Goal: Task Accomplishment & Management: Complete application form

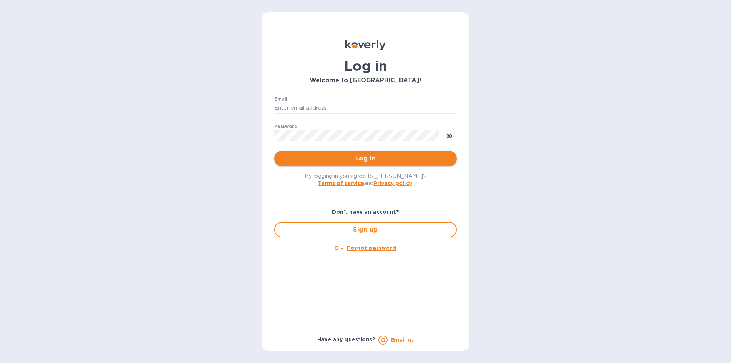
type input "lidia@tasteofspainfoods.com"
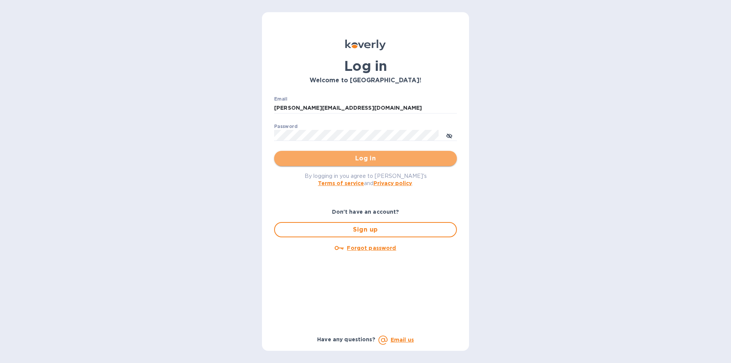
click at [361, 164] on button "Log in" at bounding box center [365, 158] width 183 height 15
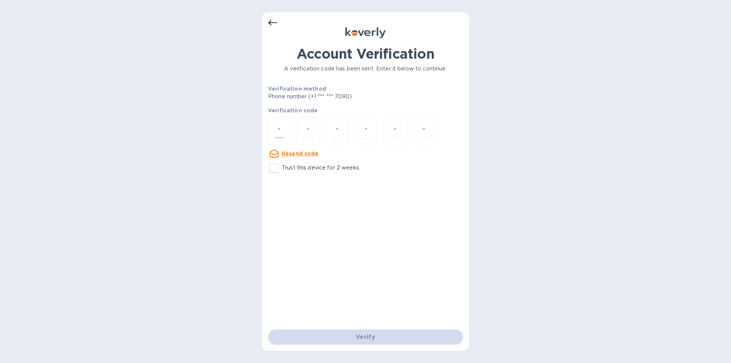
click at [285, 130] on div at bounding box center [279, 130] width 23 height 27
type input "6"
type input "0"
type input "5"
type input "7"
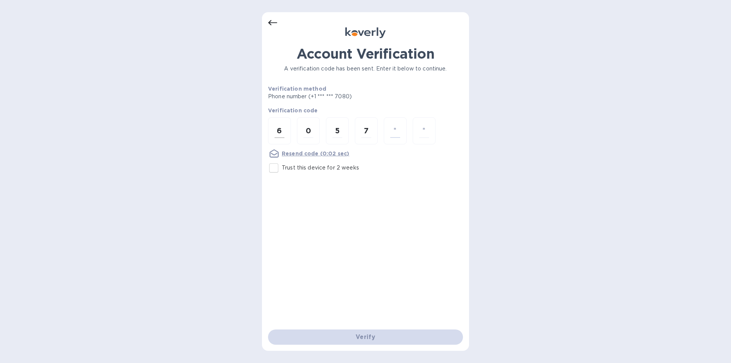
type input "4"
type input "9"
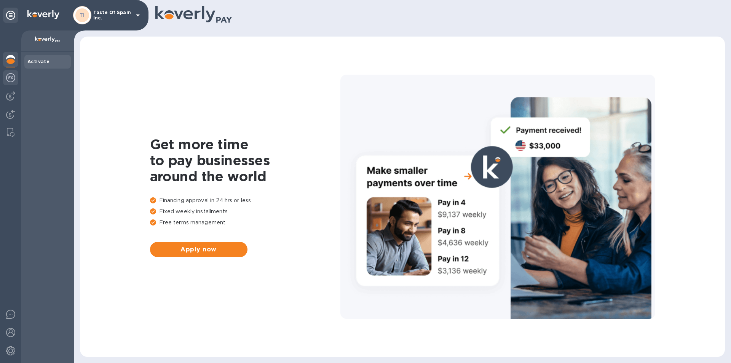
click at [9, 76] on img at bounding box center [10, 77] width 9 height 9
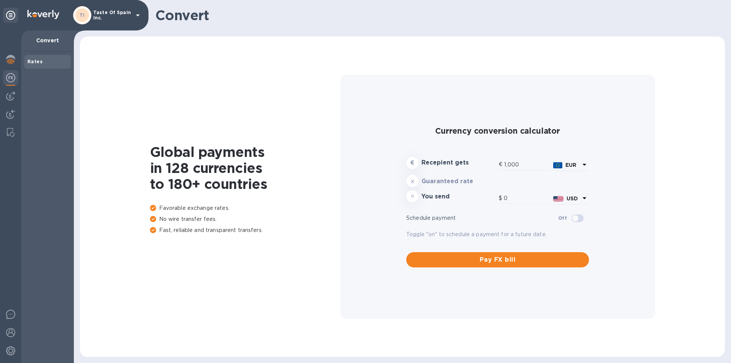
type input "1,179.3"
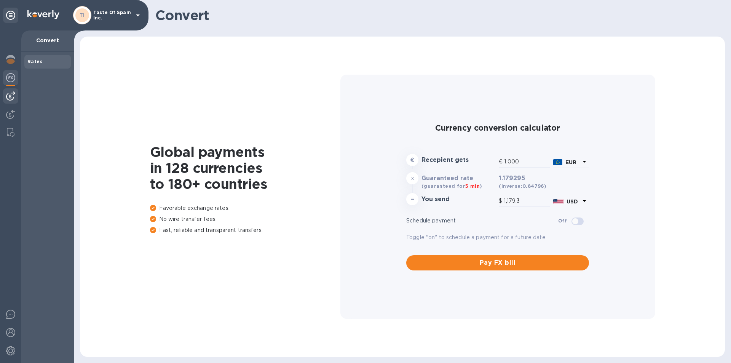
click at [11, 92] on img at bounding box center [10, 95] width 9 height 9
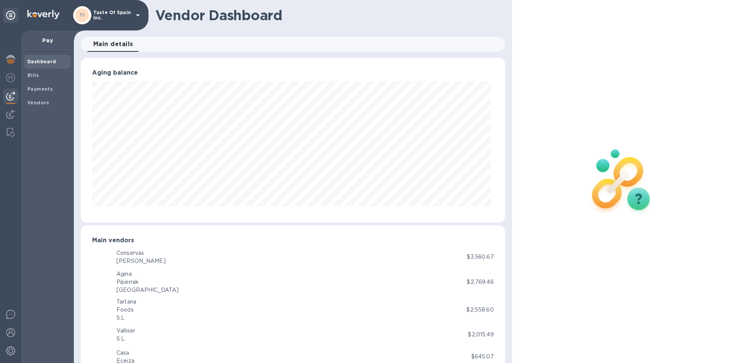
scroll to position [380394, 380137]
click at [29, 72] on b "Bills" at bounding box center [32, 75] width 11 height 6
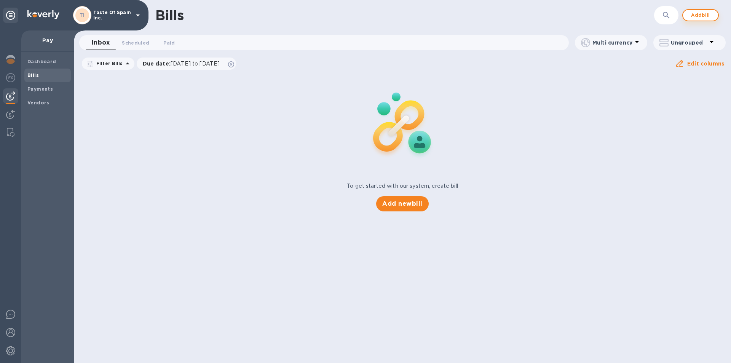
click at [689, 16] on span "Add bill" at bounding box center [700, 15] width 23 height 9
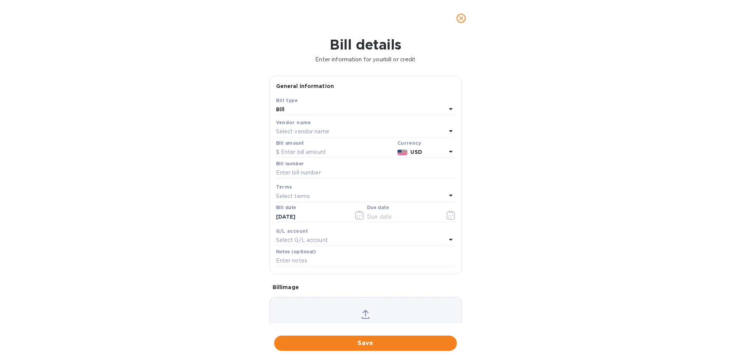
click at [288, 135] on p "Select vendor name" at bounding box center [302, 131] width 53 height 8
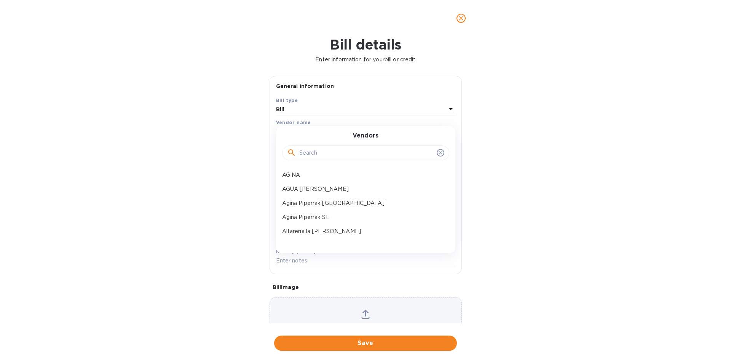
click at [298, 159] on div at bounding box center [365, 152] width 157 height 11
type input "este"
click at [317, 179] on p "[PERSON_NAME]" at bounding box center [362, 175] width 161 height 8
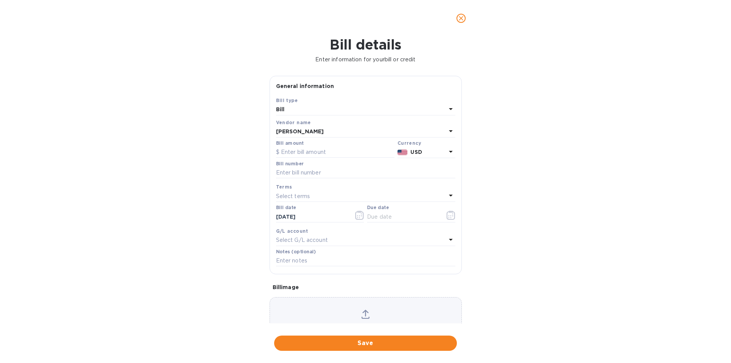
click at [387, 137] on div "[PERSON_NAME]" at bounding box center [361, 131] width 170 height 11
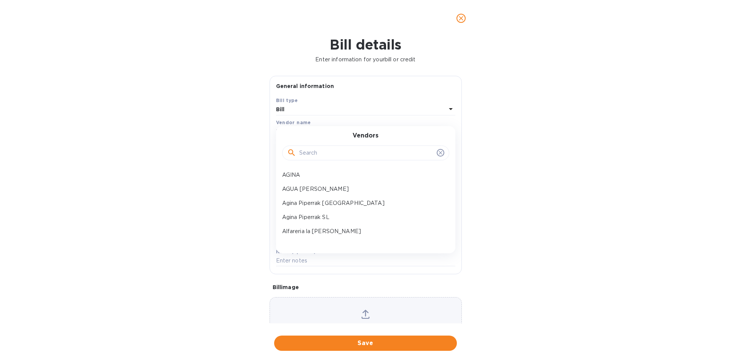
click at [331, 159] on input "text" at bounding box center [366, 152] width 134 height 11
click at [320, 156] on input "text" at bounding box center [366, 152] width 134 height 11
click at [305, 157] on input "text" at bounding box center [366, 152] width 134 height 11
type input "e"
type input "este"
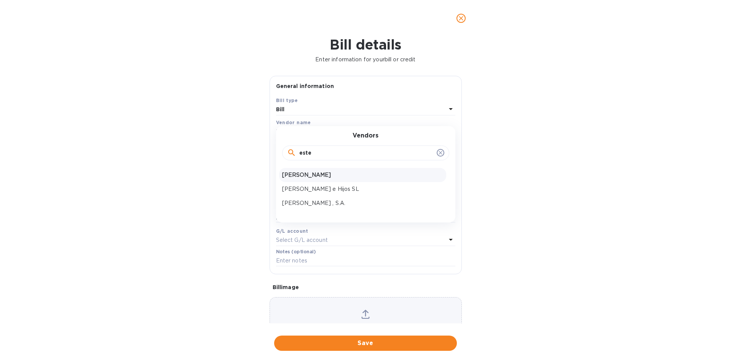
click at [335, 179] on p "[PERSON_NAME]" at bounding box center [362, 175] width 161 height 8
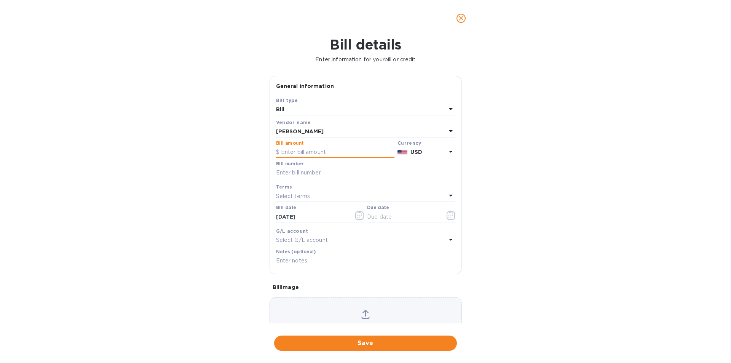
click at [295, 158] on input "text" at bounding box center [335, 152] width 118 height 11
click at [449, 153] on icon at bounding box center [451, 152] width 4 height 2
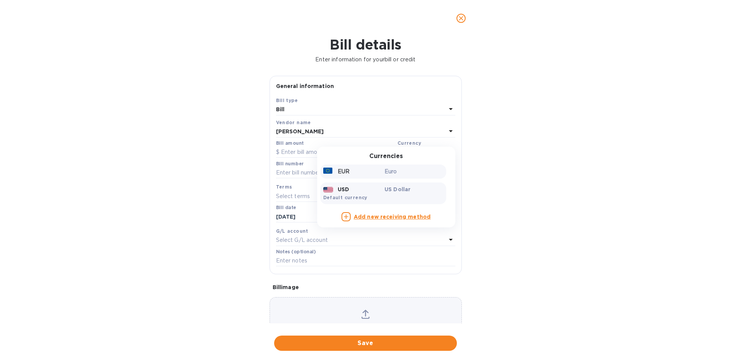
click at [358, 177] on div "EUR" at bounding box center [353, 171] width 62 height 11
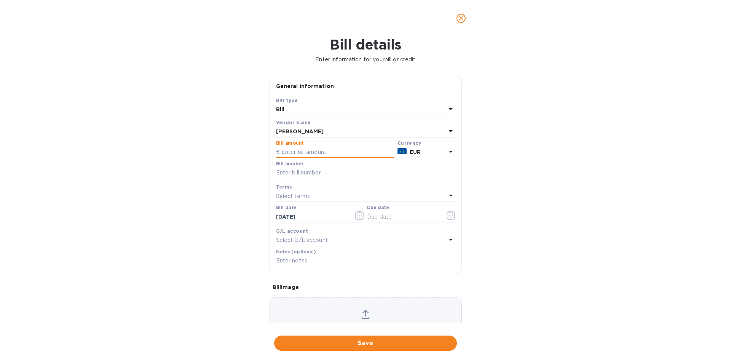
click at [278, 158] on input "text" at bounding box center [335, 152] width 118 height 11
click at [303, 134] on b "[PERSON_NAME]" at bounding box center [300, 131] width 48 height 6
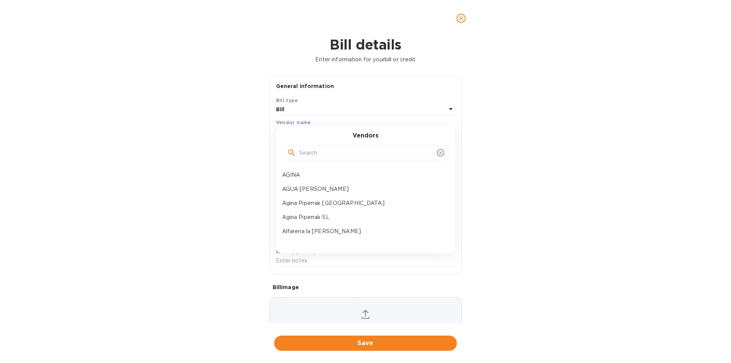
click at [437, 156] on icon at bounding box center [440, 153] width 6 height 6
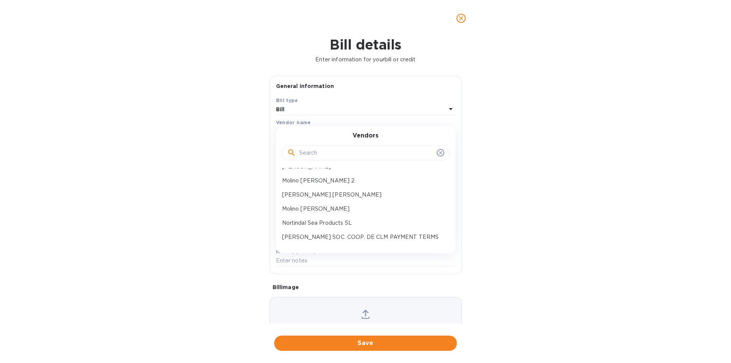
scroll to position [723, 0]
click at [464, 22] on icon "close" at bounding box center [461, 18] width 8 height 8
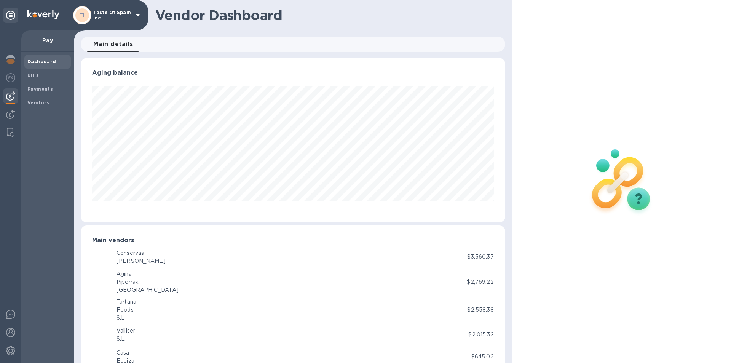
scroll to position [380394, 380137]
click at [45, 102] on b "Vendors" at bounding box center [38, 103] width 22 height 6
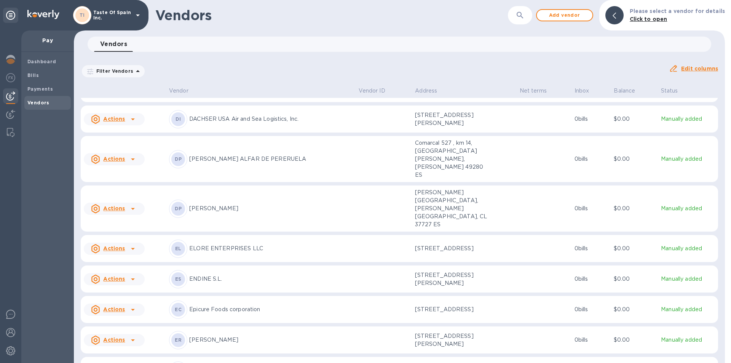
scroll to position [1132, 0]
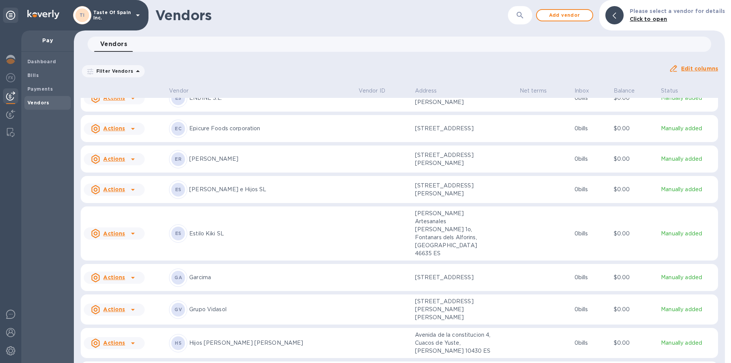
click at [132, 158] on icon at bounding box center [133, 159] width 4 height 2
click at [133, 125] on div at bounding box center [365, 181] width 731 height 363
click at [576, 18] on span "Add vendor" at bounding box center [564, 15] width 43 height 9
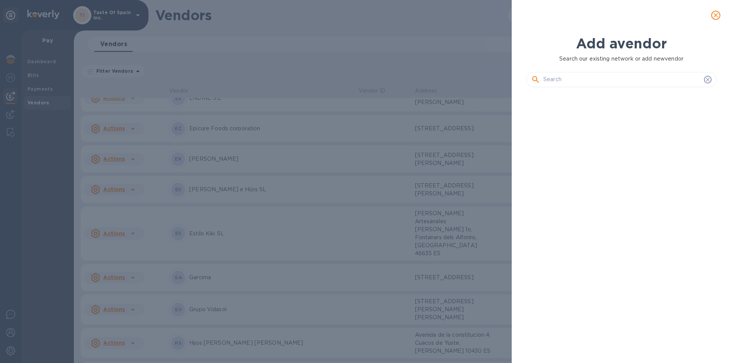
scroll to position [241, 193]
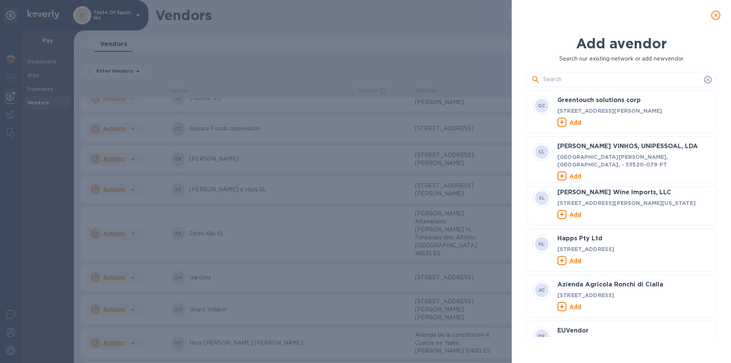
click at [554, 80] on input "text" at bounding box center [622, 79] width 158 height 11
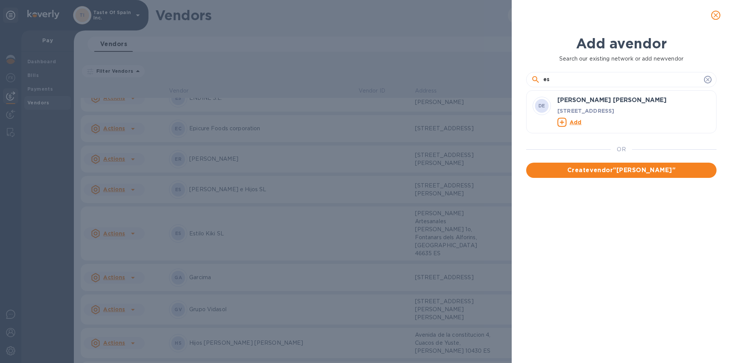
type input "e"
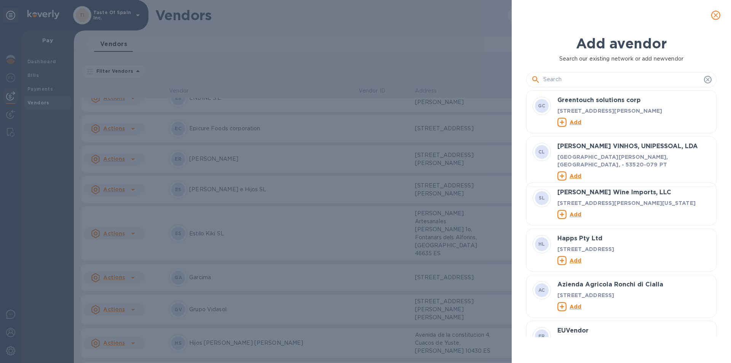
click at [708, 83] on icon at bounding box center [707, 79] width 6 height 6
click at [554, 77] on input "text" at bounding box center [622, 79] width 158 height 11
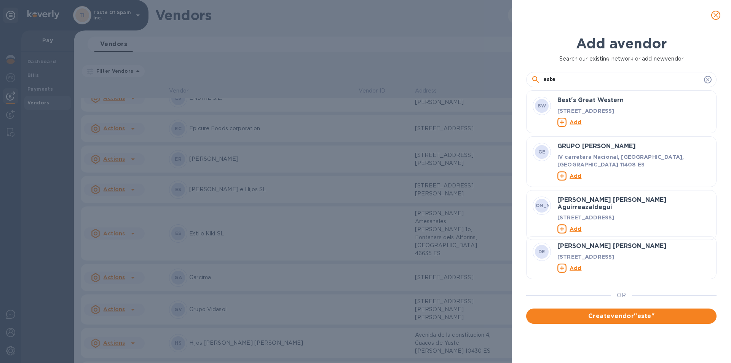
type input "este"
click at [706, 82] on icon at bounding box center [707, 79] width 6 height 6
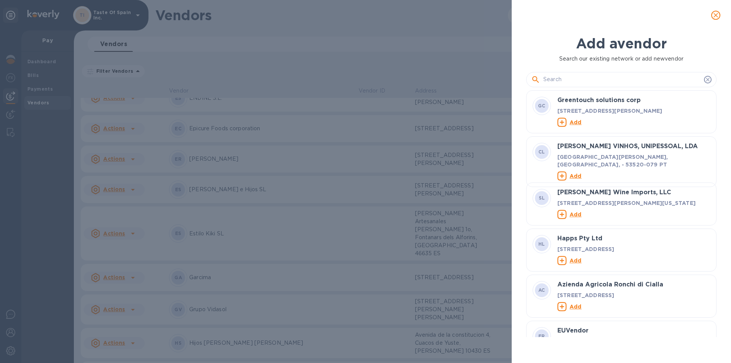
click at [570, 75] on div at bounding box center [621, 79] width 190 height 15
click at [570, 85] on input "text" at bounding box center [622, 79] width 158 height 11
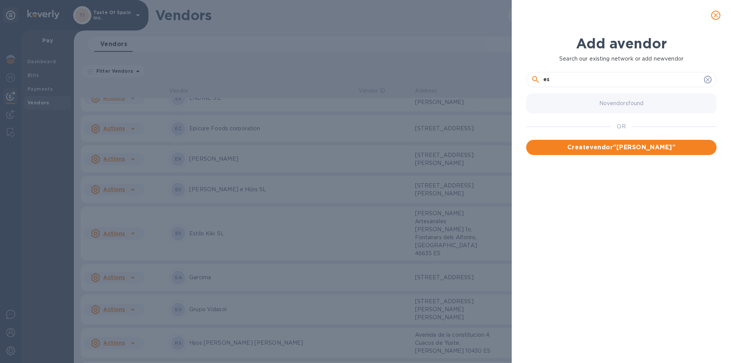
type input "e"
type input "[PERSON_NAME] [PERSON_NAME]"
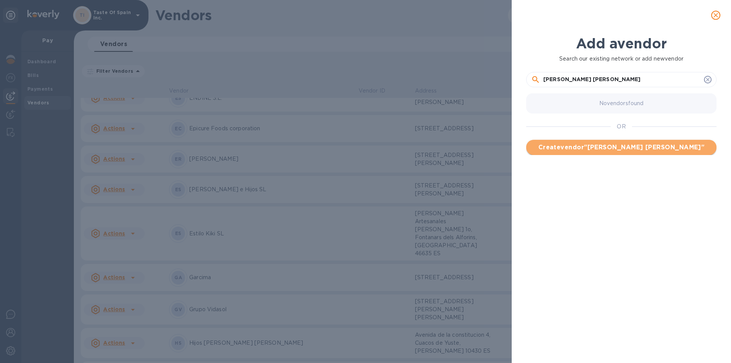
click at [639, 147] on span "Create vendor " [PERSON_NAME] [PERSON_NAME] "" at bounding box center [621, 147] width 178 height 9
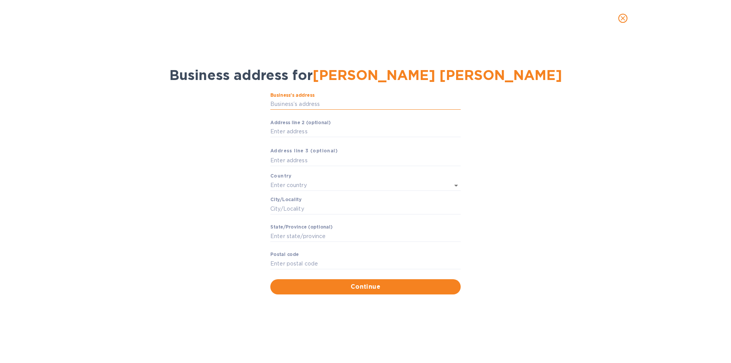
click at [291, 106] on input "Business’s аddress" at bounding box center [365, 104] width 190 height 11
click at [499, 127] on div "Business’s аddress ​ Аddress line 2 (optional) ​ Аddress line 3 (optional) Coun…" at bounding box center [365, 193] width 711 height 211
click at [330, 182] on input "text" at bounding box center [354, 185] width 169 height 11
type input "[GEOGRAPHIC_DATA]"
type input "Poligono Industrial La Dehesa 11"
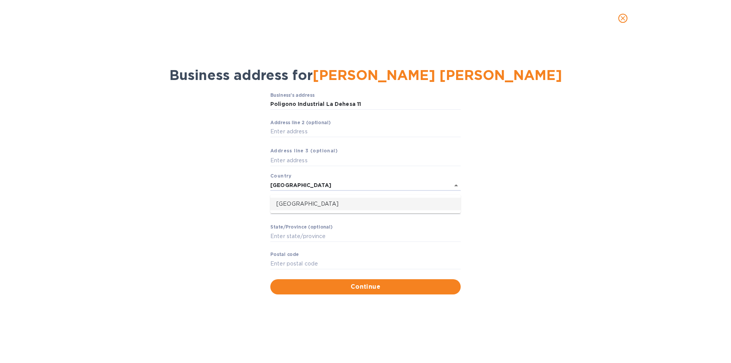
type input "Aguadulce"
type input "[GEOGRAPHIC_DATA]"
type input "41550"
drag, startPoint x: 372, startPoint y: 108, endPoint x: 225, endPoint y: 115, distance: 147.4
click at [225, 115] on div "Business’s аddress Poligono Industrial La Dehesa 11 ​ Аddress line 2 (optional)…" at bounding box center [365, 193] width 711 height 211
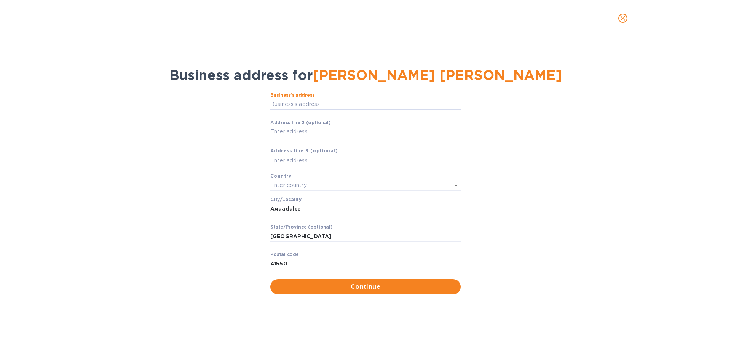
drag, startPoint x: 273, startPoint y: 105, endPoint x: 282, endPoint y: 139, distance: 35.4
click at [273, 105] on input "Business’s аddress" at bounding box center [365, 104] width 190 height 11
drag, startPoint x: 293, startPoint y: 265, endPoint x: 255, endPoint y: 264, distance: 37.3
click at [255, 264] on div "Business’s аddress ​ Аddress line 2 (optional) ​ Аddress line 3 (optional) Coun…" at bounding box center [365, 193] width 711 height 211
type input "11500"
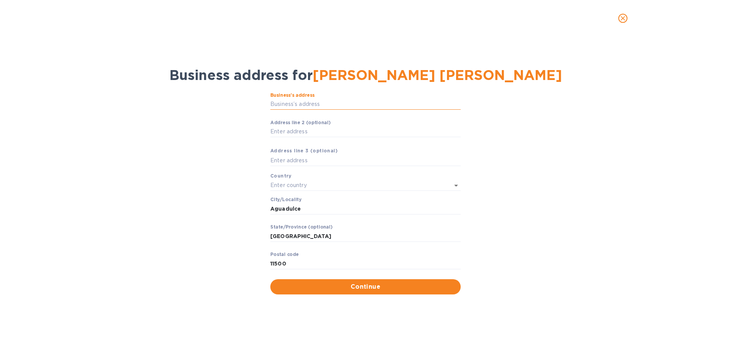
click at [293, 107] on input "Business’s аddress" at bounding box center [365, 104] width 190 height 11
click at [305, 136] on input "Аddress line 2 (optional)" at bounding box center [365, 131] width 190 height 11
click at [315, 110] on input "Business’s аddress" at bounding box center [365, 104] width 190 height 11
type input "8 Calle Postigo"
type input "[GEOGRAPHIC_DATA][PERSON_NAME]"
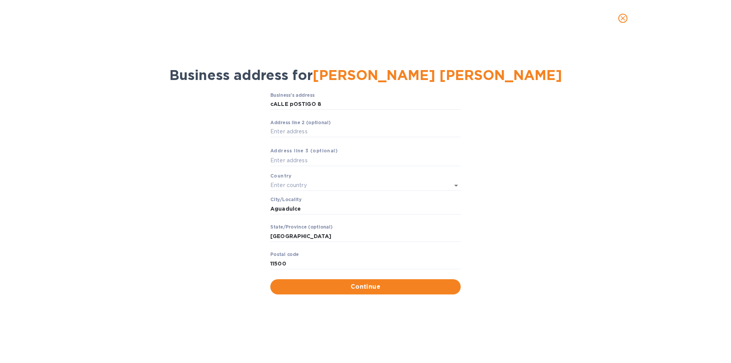
type input "AN"
type input "[GEOGRAPHIC_DATA]"
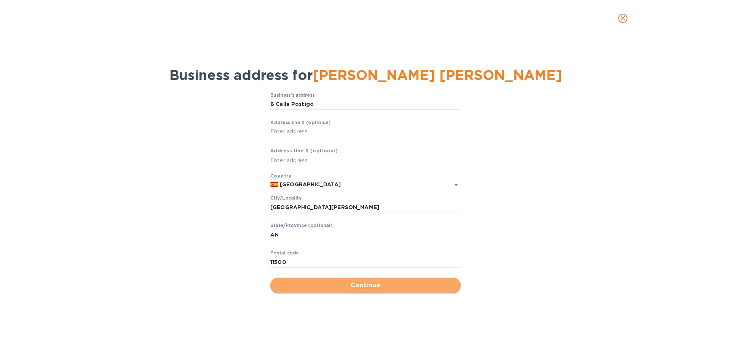
click at [348, 289] on span "Continue" at bounding box center [365, 284] width 178 height 9
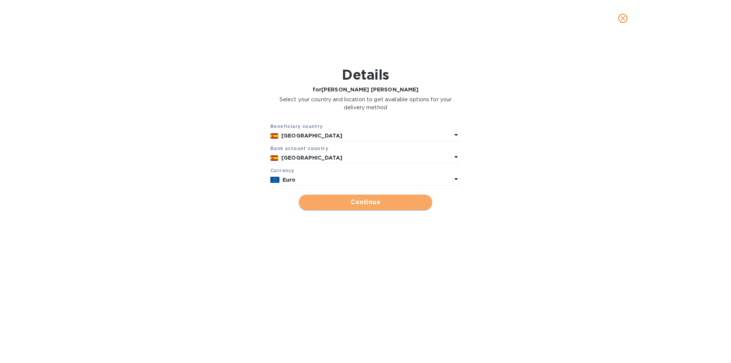
click at [384, 207] on span "Continue" at bounding box center [365, 202] width 121 height 9
type input "[PERSON_NAME] [PERSON_NAME]"
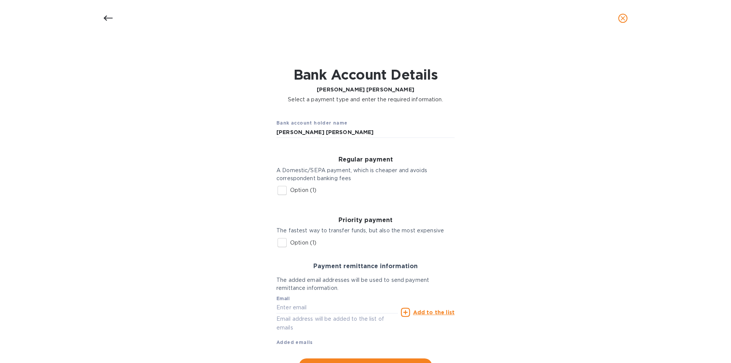
scroll to position [38, 0]
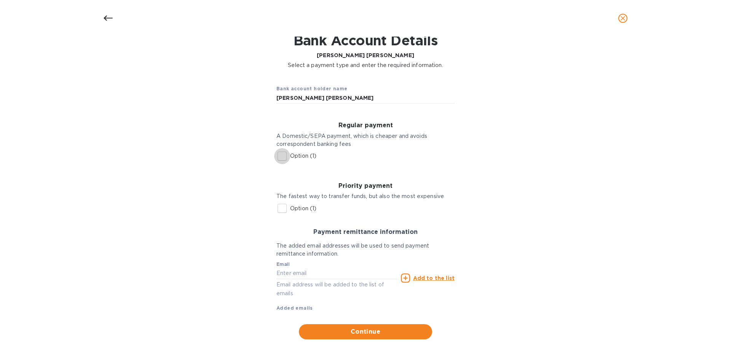
click at [279, 156] on input "Option (1)" at bounding box center [282, 156] width 16 height 16
checkbox input "true"
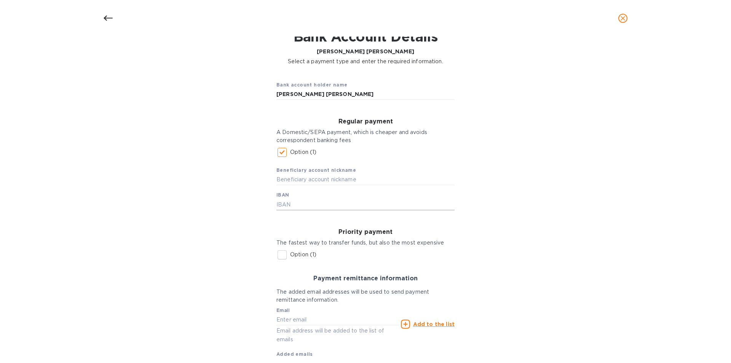
click at [287, 205] on input "text" at bounding box center [365, 204] width 178 height 11
paste input "[FINANCIAL_ID]"
type input "[FINANCIAL_ID]"
click at [311, 180] on input "text" at bounding box center [365, 179] width 178 height 11
type input "v"
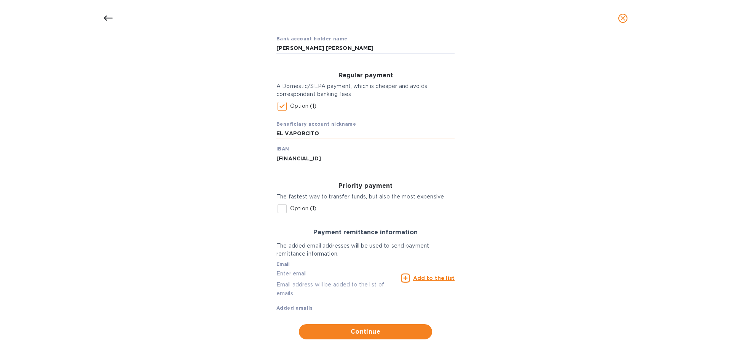
scroll to position [88, 0]
type input "EL VAPORCITO"
click at [368, 336] on span "Continue" at bounding box center [365, 331] width 121 height 9
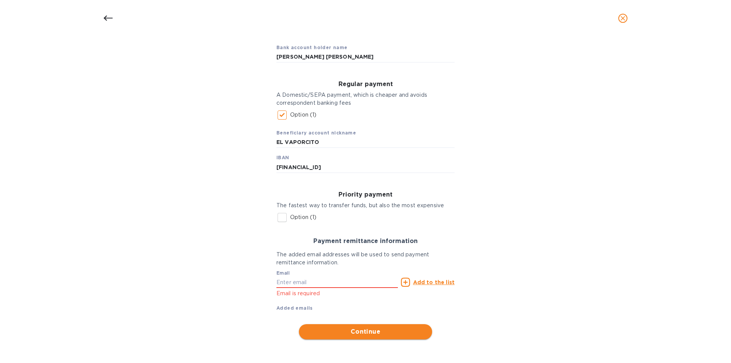
scroll to position [80, 0]
click at [326, 283] on input "text" at bounding box center [336, 281] width 121 height 11
paste input "[EMAIL_ADDRESS][DOMAIN_NAME]"
type input "[EMAIL_ADDRESS][DOMAIN_NAME]"
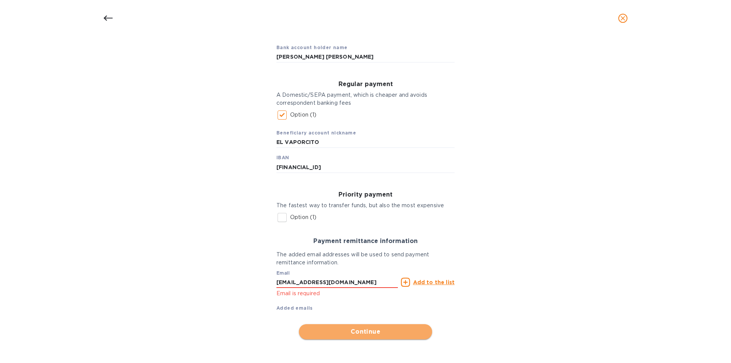
click at [370, 334] on span "Continue" at bounding box center [365, 331] width 121 height 9
click at [362, 279] on input "[EMAIL_ADDRESS][DOMAIN_NAME]" at bounding box center [336, 281] width 121 height 11
click at [419, 281] on u "Add to the list" at bounding box center [433, 282] width 41 height 6
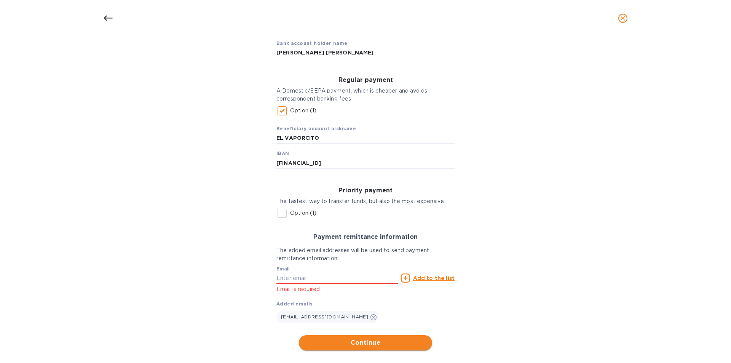
click at [361, 347] on span "Continue" at bounding box center [365, 342] width 121 height 9
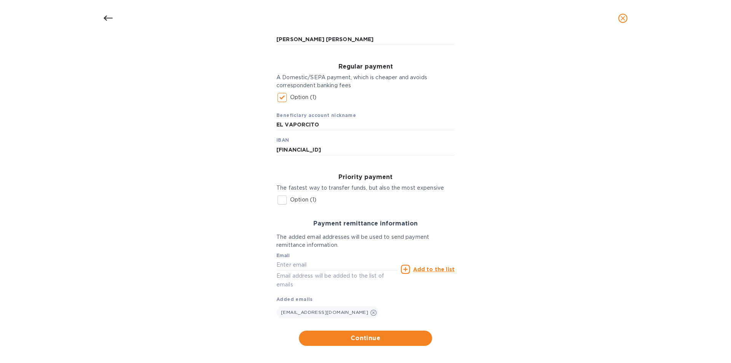
scroll to position [104, 0]
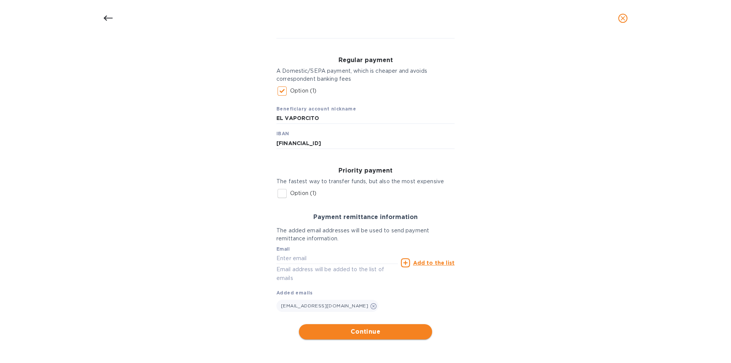
click at [359, 331] on span "Continue" at bounding box center [365, 331] width 121 height 9
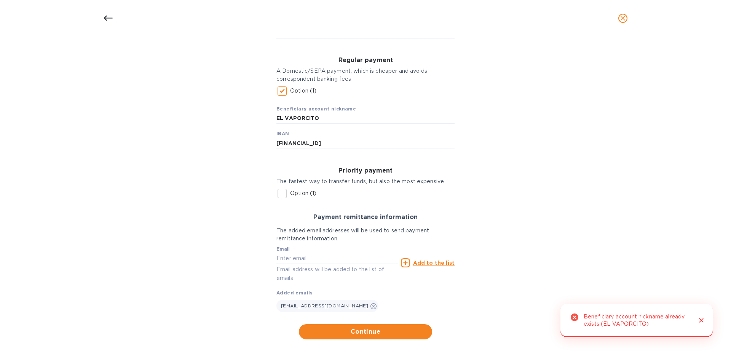
click at [514, 250] on div "Bank account holder name [PERSON_NAME] [PERSON_NAME] Regular payment A Domestic…" at bounding box center [365, 176] width 711 height 335
click at [700, 318] on icon "Close" at bounding box center [701, 320] width 5 height 5
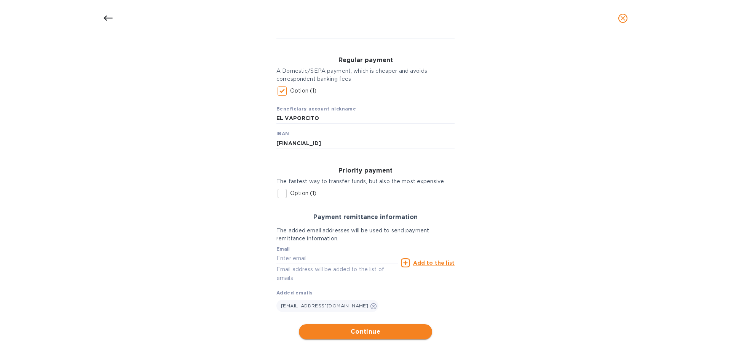
click at [350, 326] on button "Continue" at bounding box center [365, 331] width 133 height 15
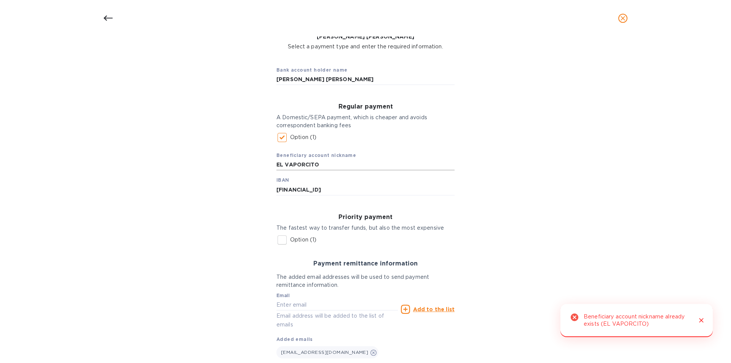
scroll to position [0, 0]
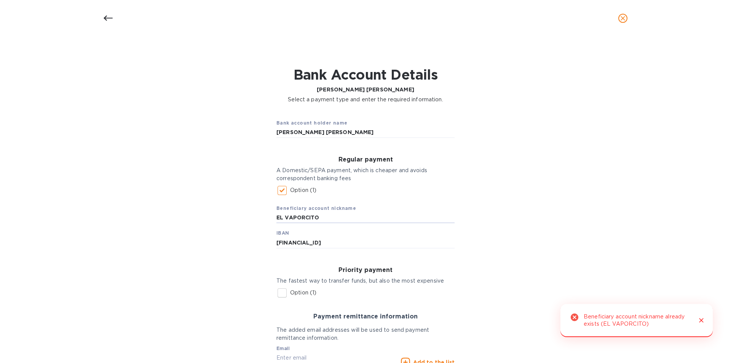
drag, startPoint x: 282, startPoint y: 219, endPoint x: 260, endPoint y: 219, distance: 21.7
click at [260, 219] on div "Bank account holder name [PERSON_NAME] [PERSON_NAME] Regular payment A Domestic…" at bounding box center [365, 275] width 711 height 335
type input "VAPORCITO"
click at [697, 316] on icon "Close" at bounding box center [701, 320] width 8 height 8
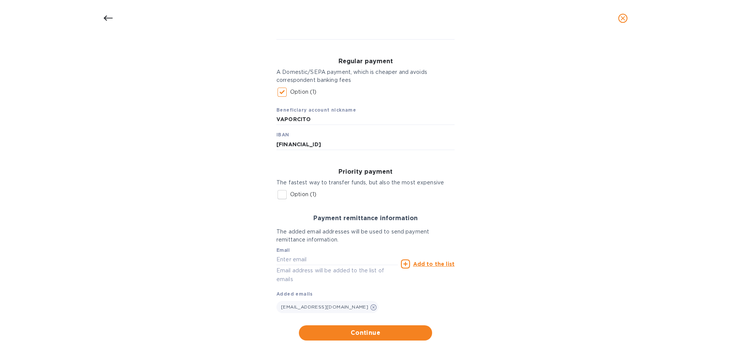
scroll to position [104, 0]
click at [358, 331] on span "Continue" at bounding box center [365, 331] width 121 height 9
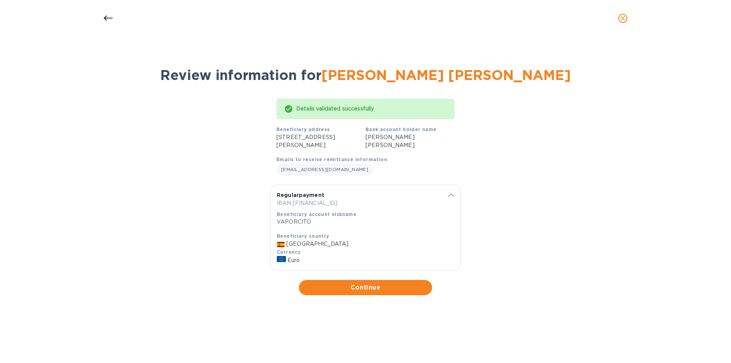
scroll to position [0, 0]
click at [386, 292] on span "Continue" at bounding box center [365, 287] width 121 height 9
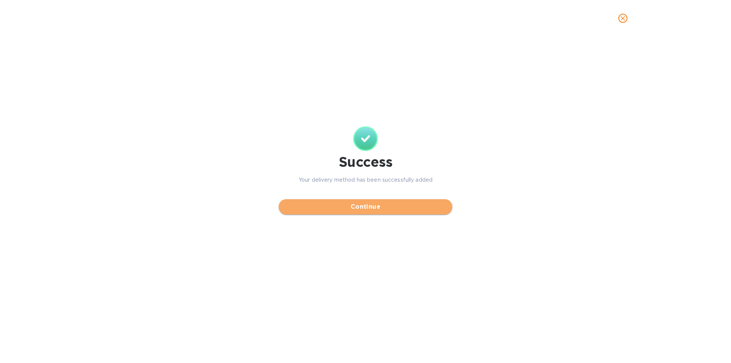
click at [358, 211] on span "Continue" at bounding box center [365, 206] width 161 height 9
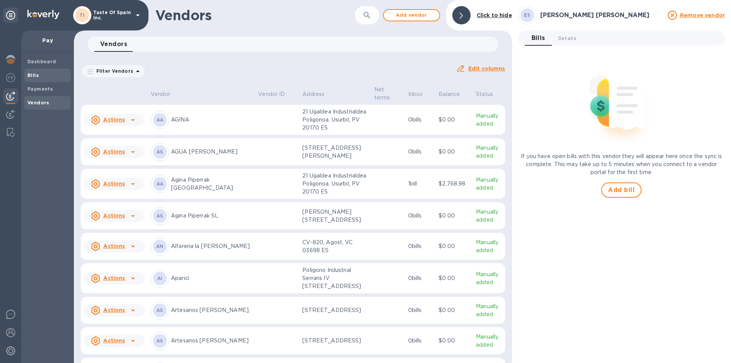
click at [33, 72] on b "Bills" at bounding box center [32, 75] width 11 height 6
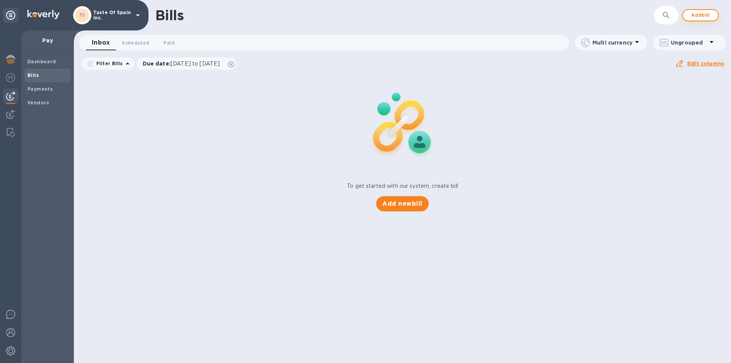
click at [704, 14] on span "Add bill" at bounding box center [700, 15] width 23 height 9
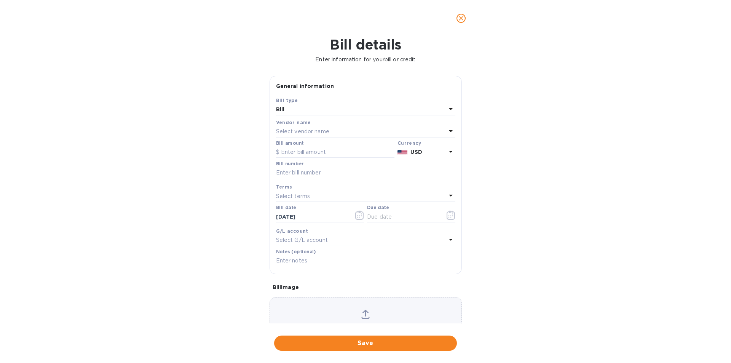
click at [299, 135] on p "Select vendor name" at bounding box center [302, 131] width 53 height 8
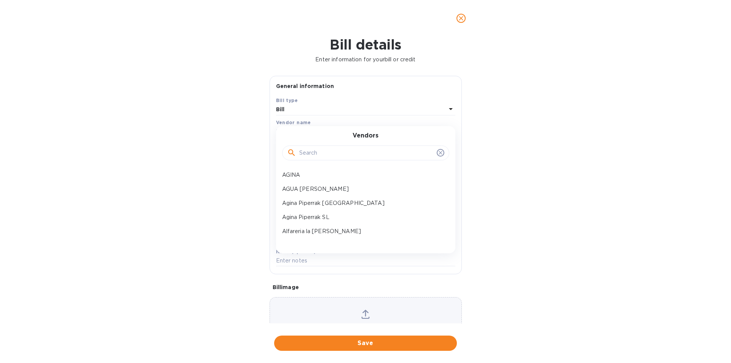
click at [309, 158] on input "text" at bounding box center [366, 152] width 134 height 11
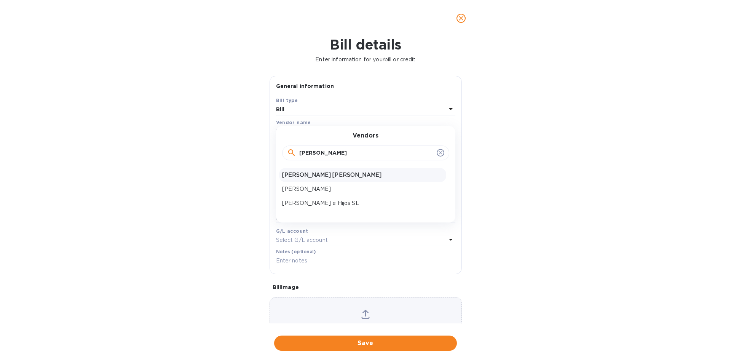
type input "[PERSON_NAME]"
click at [322, 179] on p "[PERSON_NAME] [PERSON_NAME]" at bounding box center [362, 175] width 161 height 8
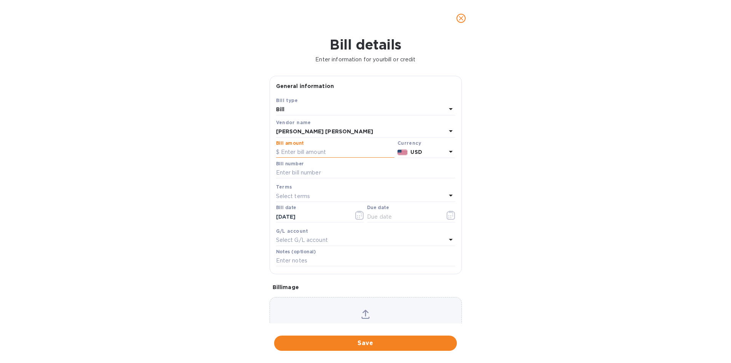
click at [307, 158] on input "text" at bounding box center [335, 152] width 118 height 11
click at [449, 153] on icon at bounding box center [451, 152] width 4 height 2
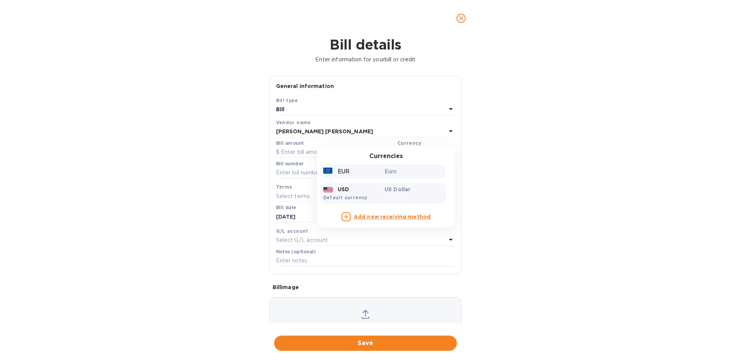
click at [349, 177] on div "EUR" at bounding box center [353, 171] width 62 height 11
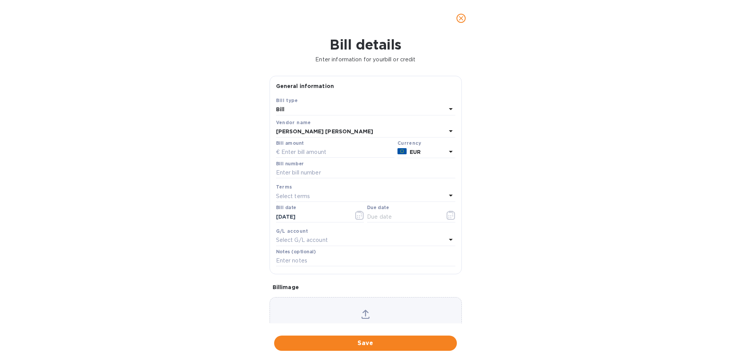
click at [274, 159] on div "Bill amount" at bounding box center [334, 149] width 121 height 21
click at [281, 158] on input "text" at bounding box center [335, 152] width 118 height 11
click at [295, 158] on input "text" at bounding box center [335, 152] width 118 height 11
type input "1,300.69"
click at [368, 178] on div "Bill number" at bounding box center [365, 170] width 179 height 18
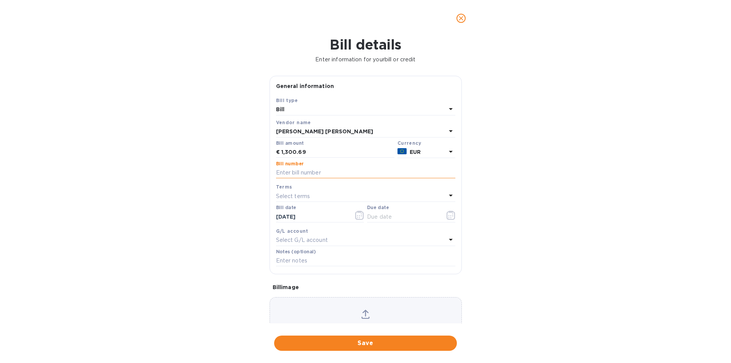
click at [334, 178] on input "text" at bounding box center [365, 172] width 179 height 11
click at [414, 222] on input "text" at bounding box center [403, 216] width 72 height 11
click at [447, 220] on icon "button" at bounding box center [450, 214] width 9 height 9
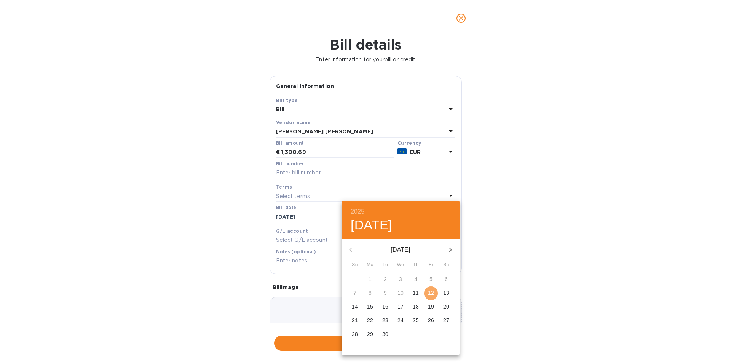
click at [432, 292] on p "12" at bounding box center [431, 293] width 6 height 8
type input "[DATE]"
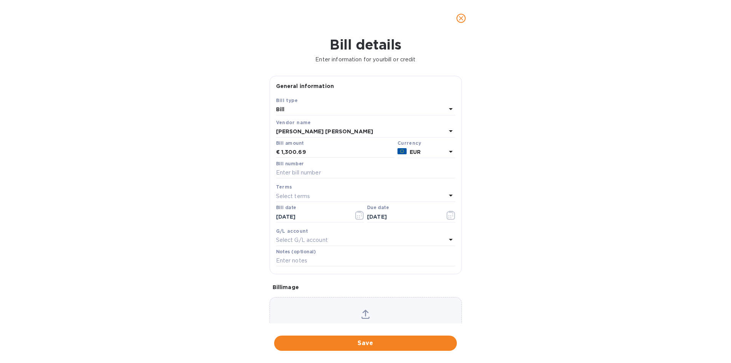
click at [346, 326] on div "Bill details Enter information for your bill or credit General information Save…" at bounding box center [365, 200] width 731 height 326
click at [362, 332] on div "Bill details Enter information for your bill or credit General information Save…" at bounding box center [365, 200] width 731 height 326
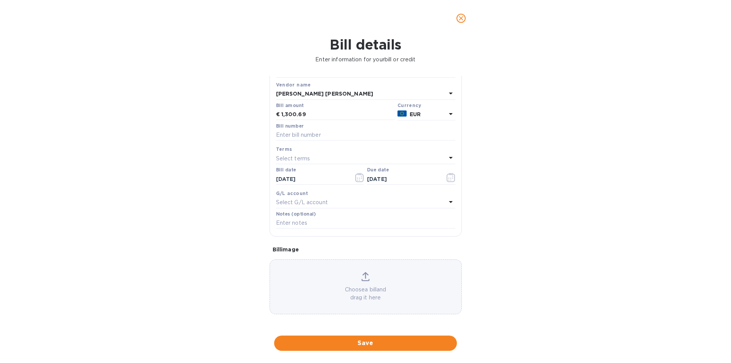
scroll to position [61, 0]
click at [361, 278] on icon at bounding box center [365, 276] width 8 height 9
click at [364, 277] on icon at bounding box center [365, 275] width 6 height 7
click at [298, 155] on p "Select terms" at bounding box center [293, 159] width 34 height 8
click at [221, 163] on div "Bill details Enter information for your bill or credit General information Save…" at bounding box center [365, 200] width 731 height 326
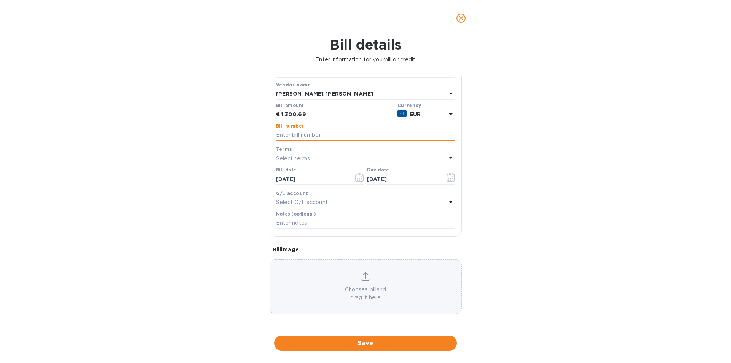
click at [280, 129] on input "text" at bounding box center [365, 134] width 179 height 11
type input "252295"
click at [364, 275] on icon at bounding box center [365, 275] width 6 height 7
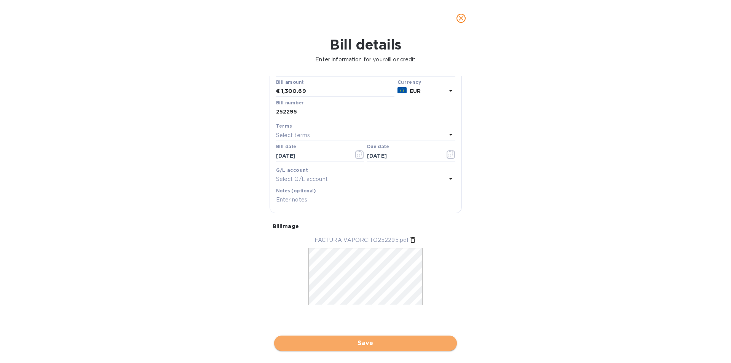
click at [372, 343] on span "Save" at bounding box center [365, 342] width 170 height 9
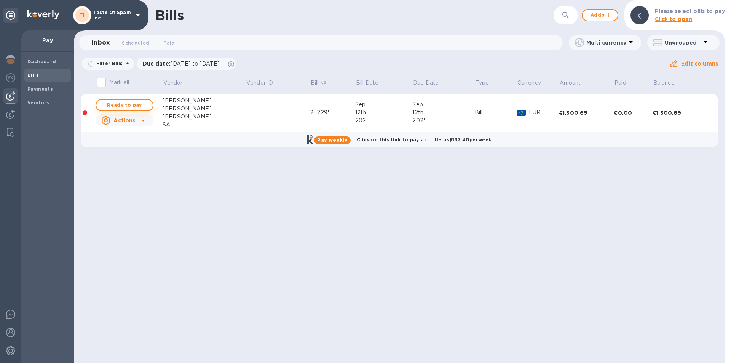
click at [114, 105] on span "Ready to pay" at bounding box center [124, 104] width 44 height 9
checkbox input "true"
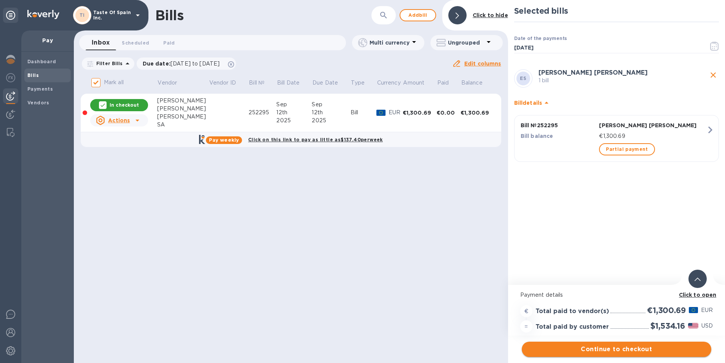
click at [591, 350] on span "Continue to checkout" at bounding box center [616, 348] width 177 height 9
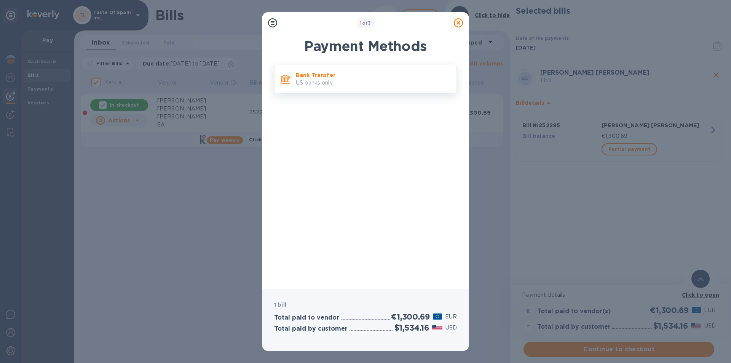
click at [329, 81] on p "US banks only." at bounding box center [373, 83] width 155 height 8
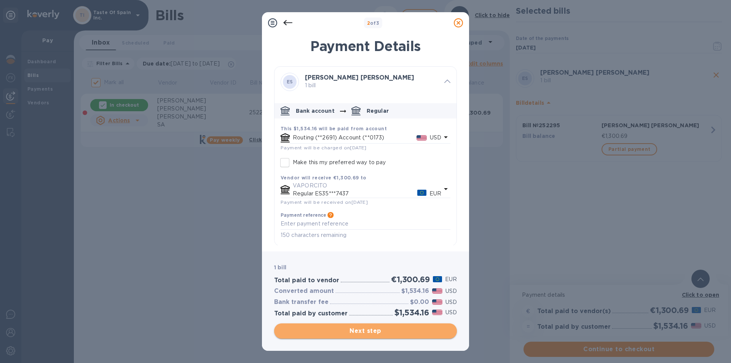
click at [365, 330] on span "Next step" at bounding box center [365, 330] width 170 height 9
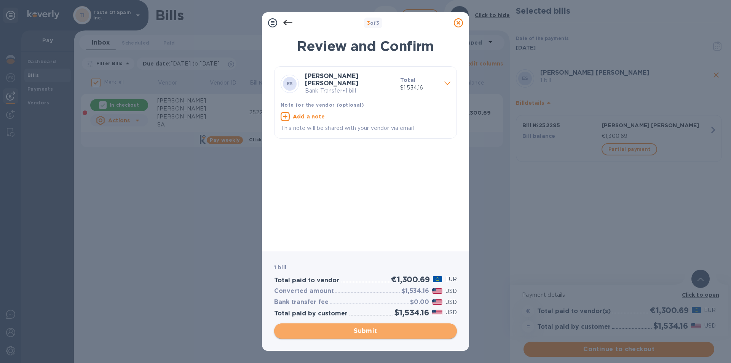
click at [365, 330] on span "Submit" at bounding box center [365, 330] width 170 height 9
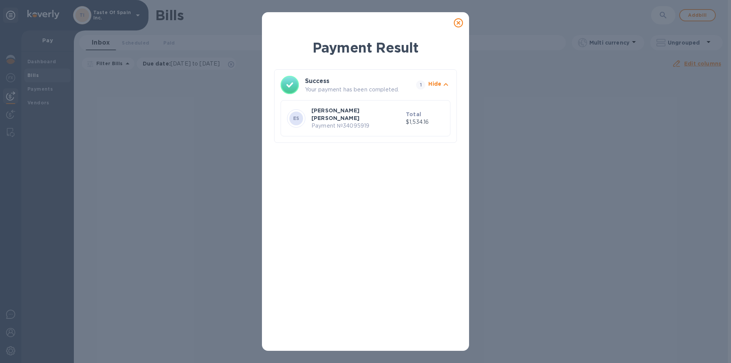
click at [458, 25] on icon at bounding box center [458, 22] width 9 height 9
